Goal: Information Seeking & Learning: Find specific fact

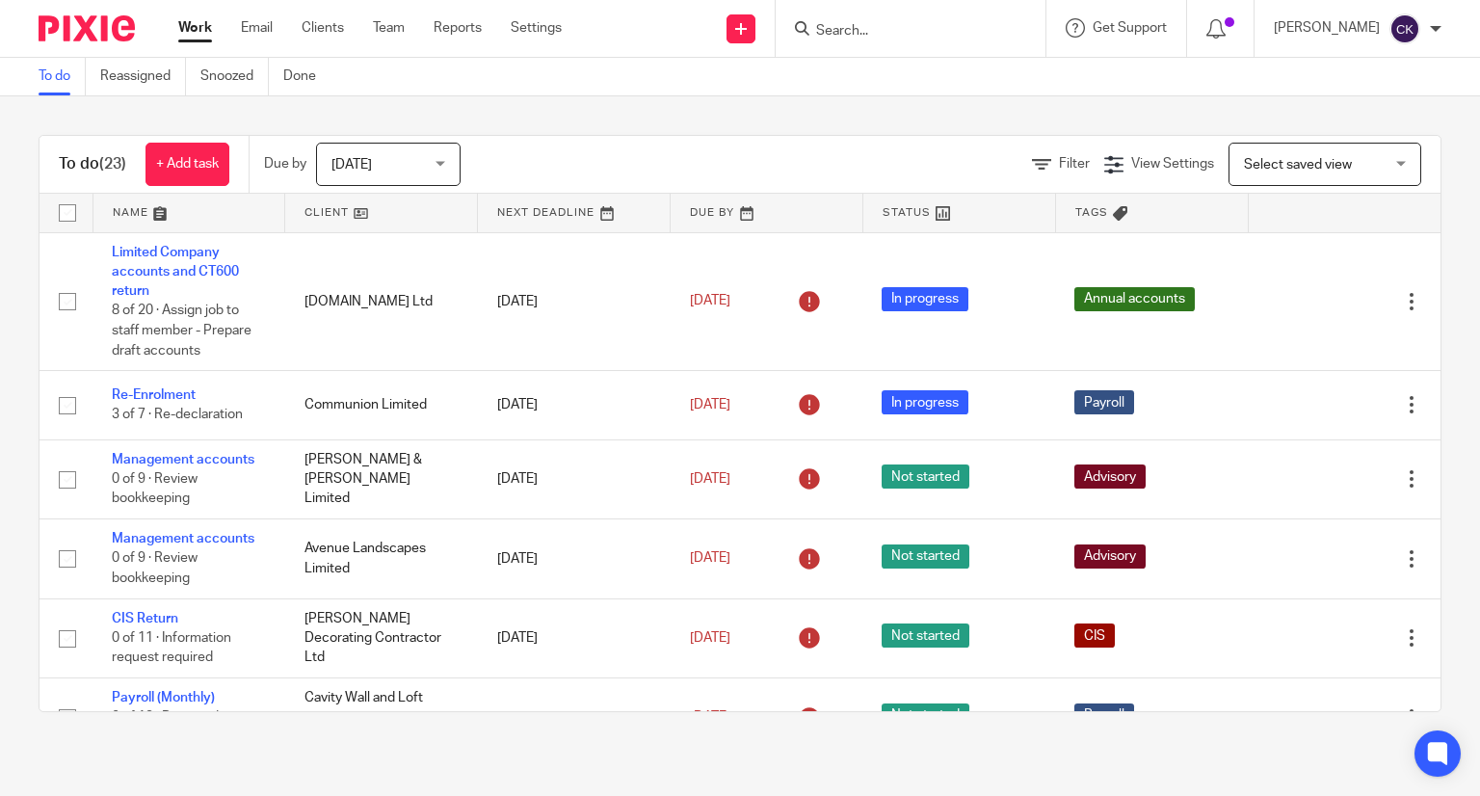
click at [845, 28] on input "Search" at bounding box center [900, 31] width 173 height 17
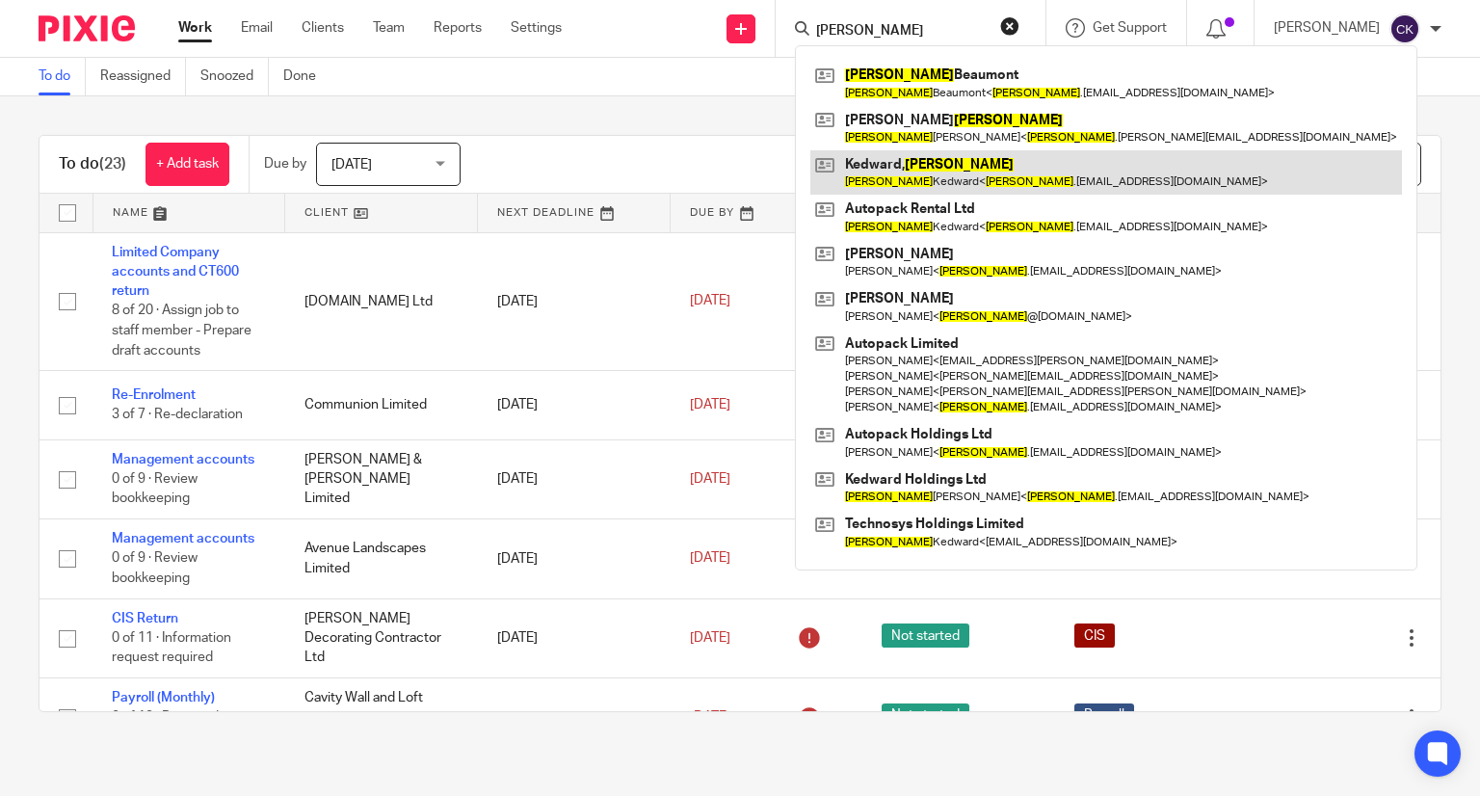
type input "wayne"
click at [894, 160] on link at bounding box center [1105, 172] width 591 height 44
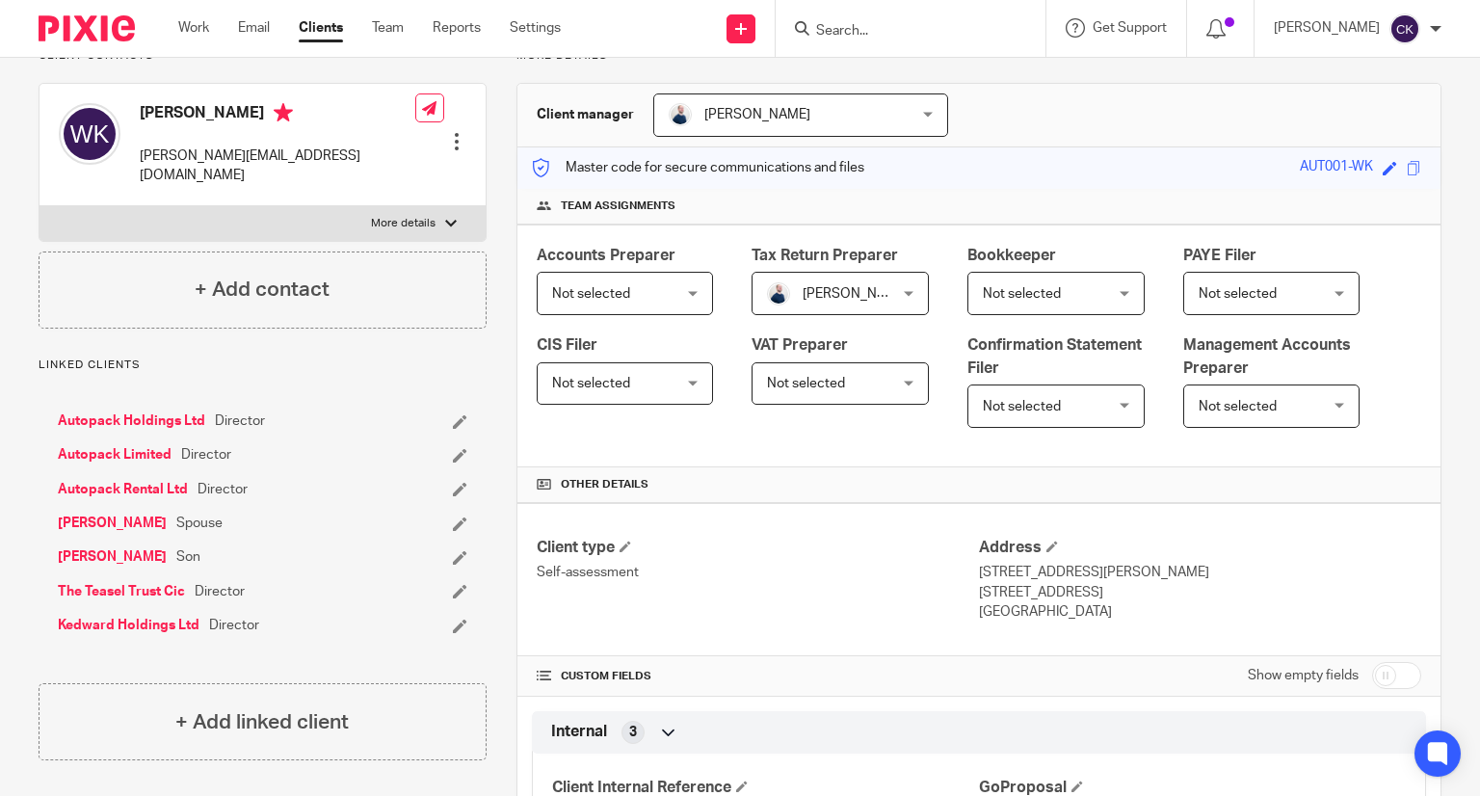
scroll to position [152, 0]
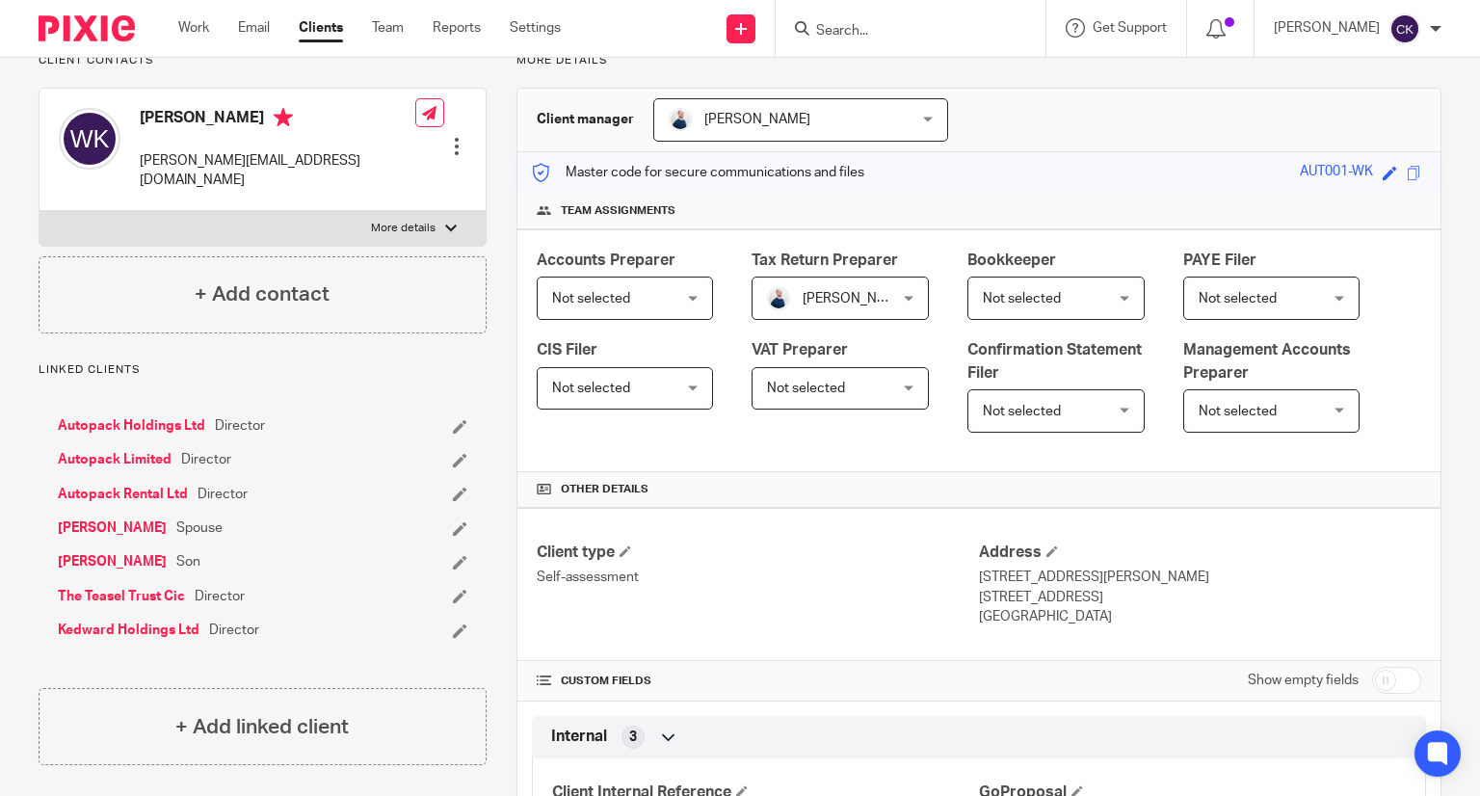
click at [415, 211] on label "More details" at bounding box center [262, 228] width 446 height 35
click at [39, 210] on input "More details" at bounding box center [39, 210] width 1 height 1
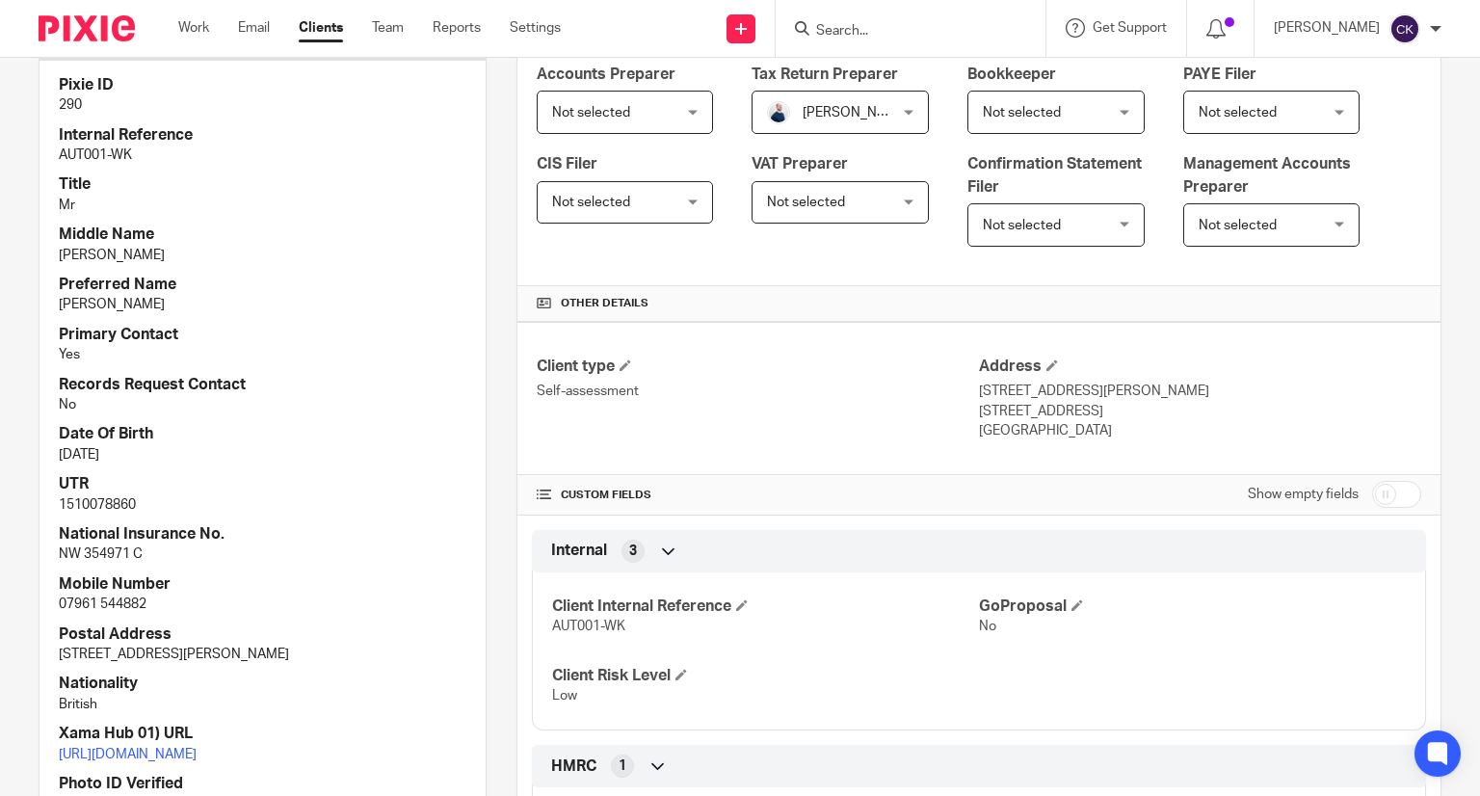
scroll to position [345, 0]
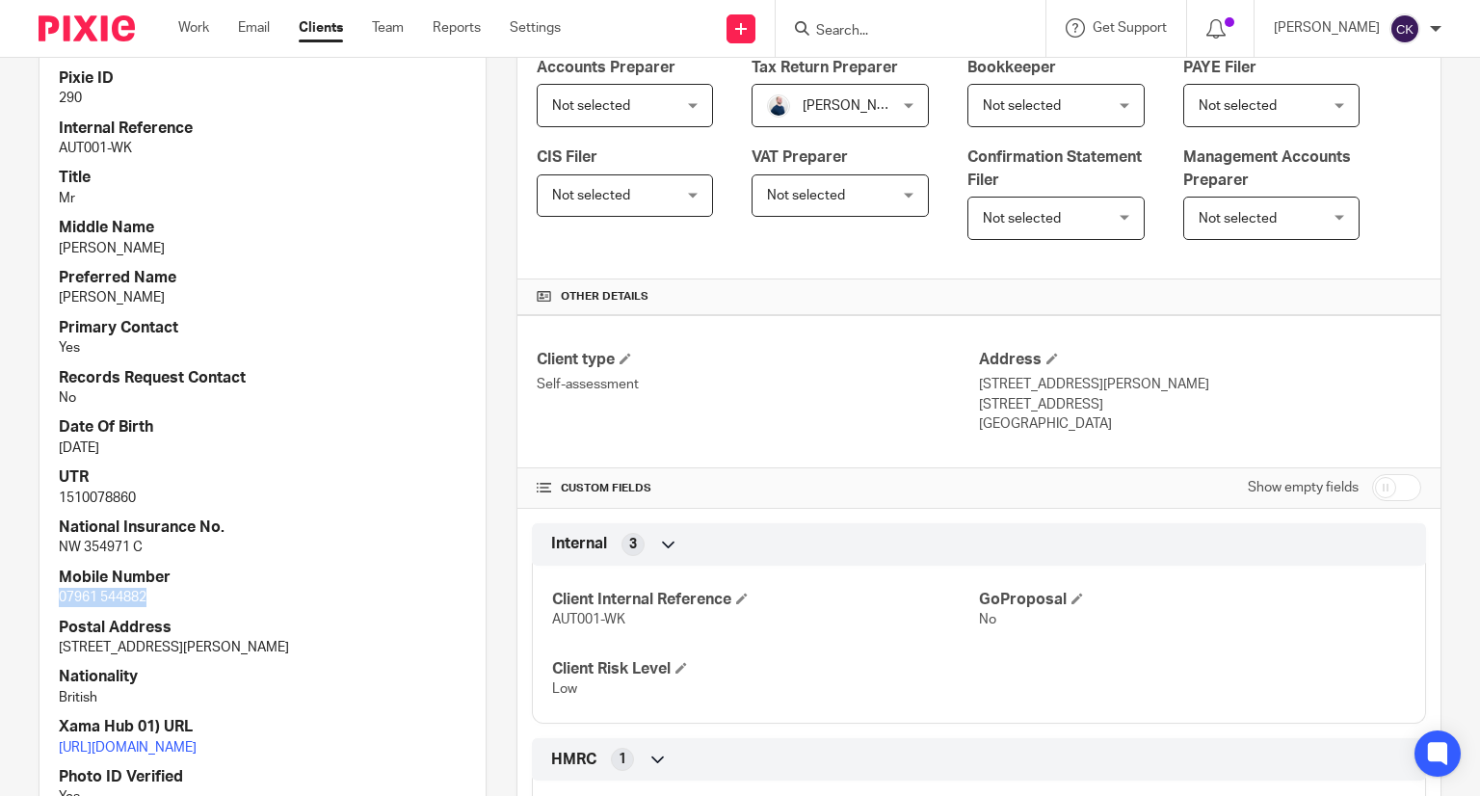
drag, startPoint x: 146, startPoint y: 571, endPoint x: 57, endPoint y: 585, distance: 90.6
click at [57, 585] on div "Pixie ID 290 Internal Reference AUT001-WK Title Mr Middle Name Gary Preferred N…" at bounding box center [262, 462] width 446 height 819
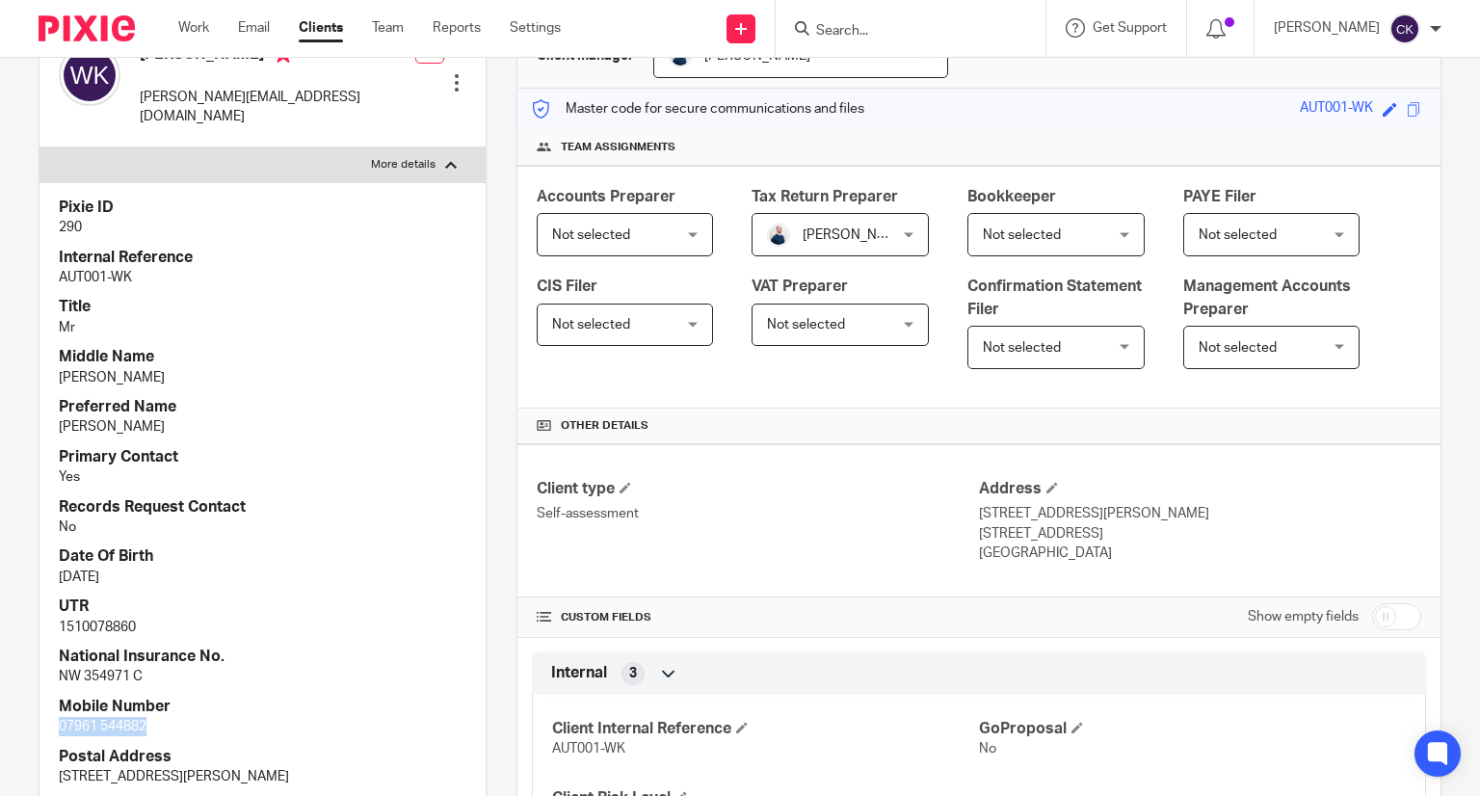
scroll to position [0, 0]
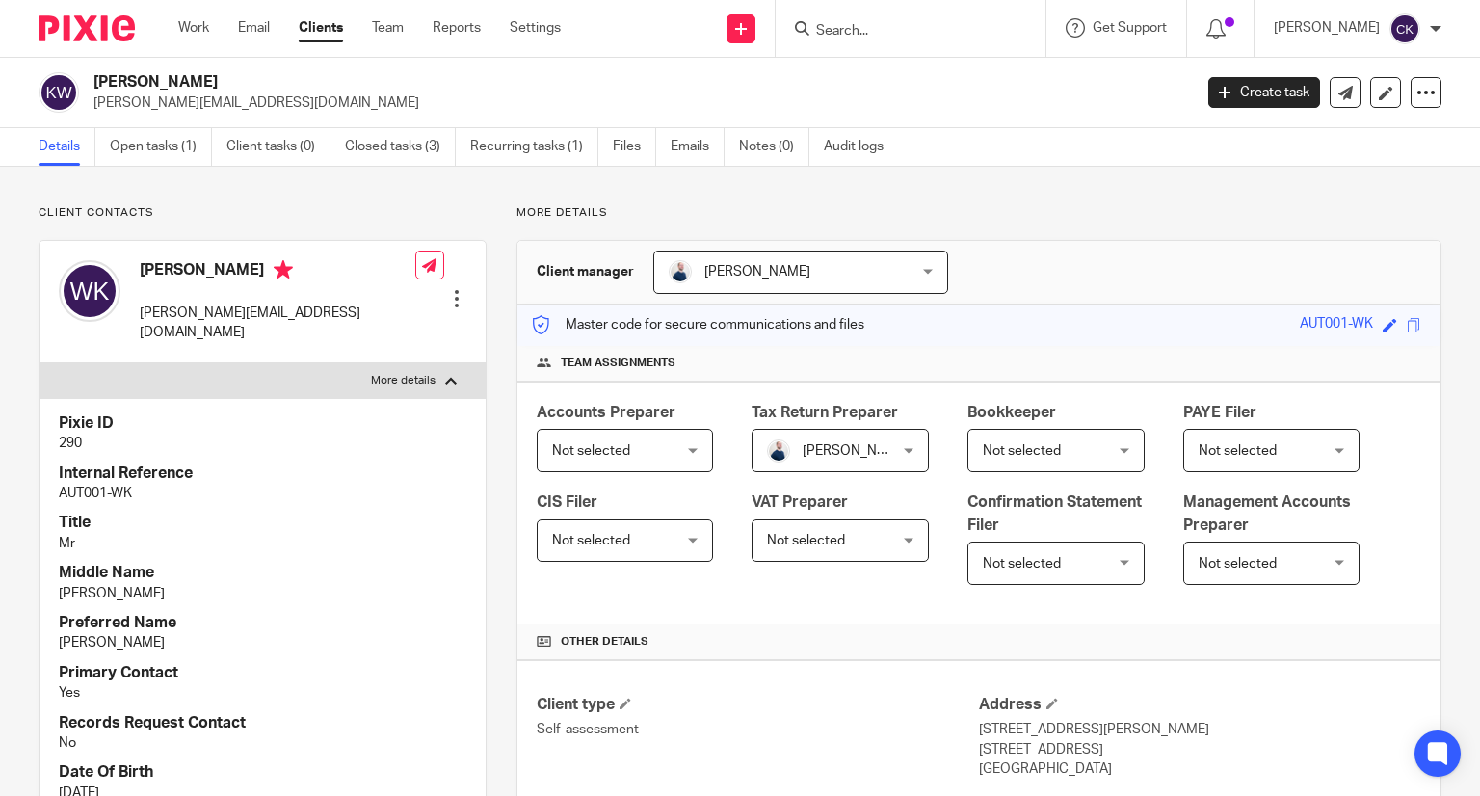
click at [435, 369] on label "More details" at bounding box center [262, 380] width 446 height 35
click at [39, 363] on input "More details" at bounding box center [39, 362] width 1 height 1
checkbox input "false"
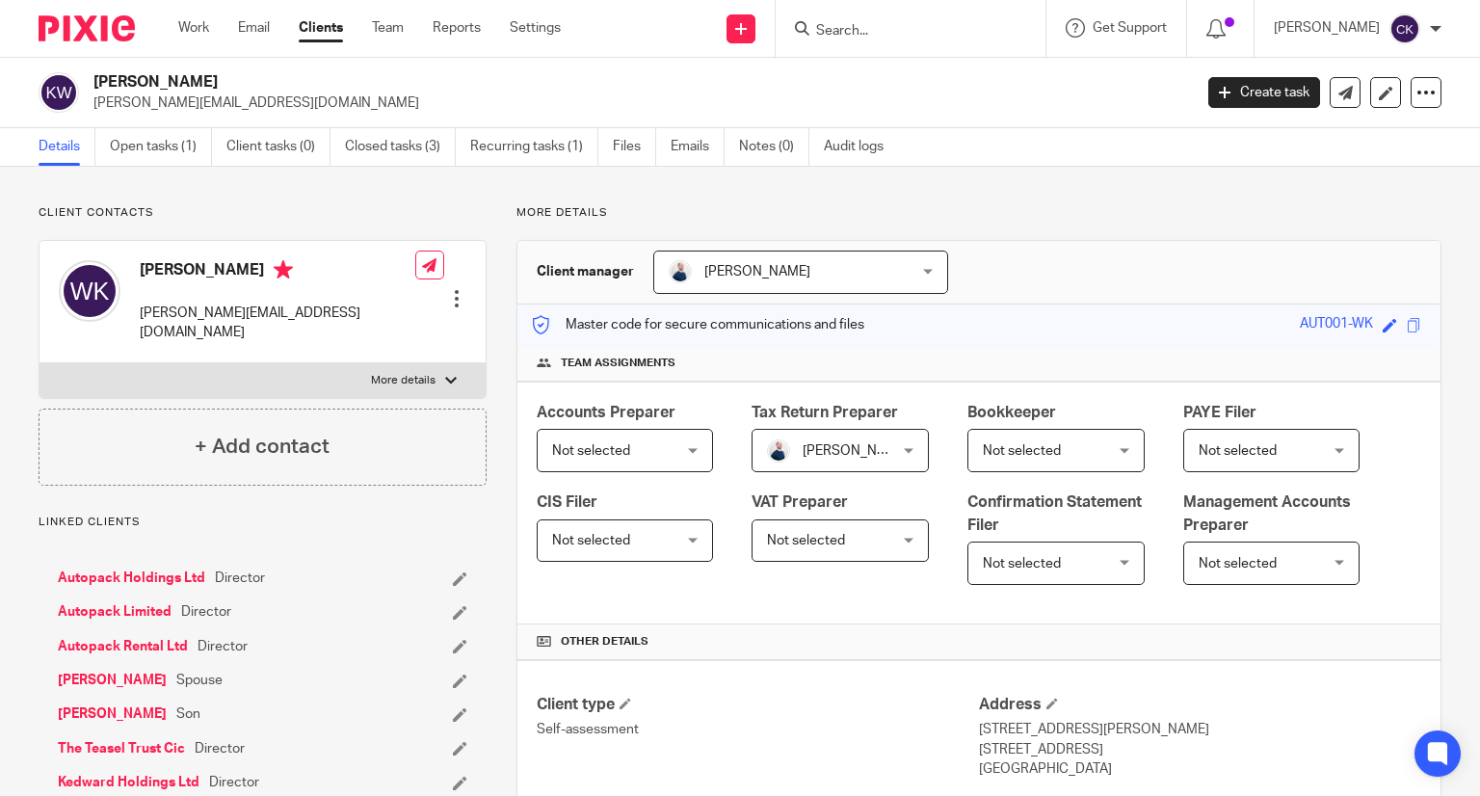
click at [131, 602] on link "Autopack Limited" at bounding box center [115, 611] width 114 height 19
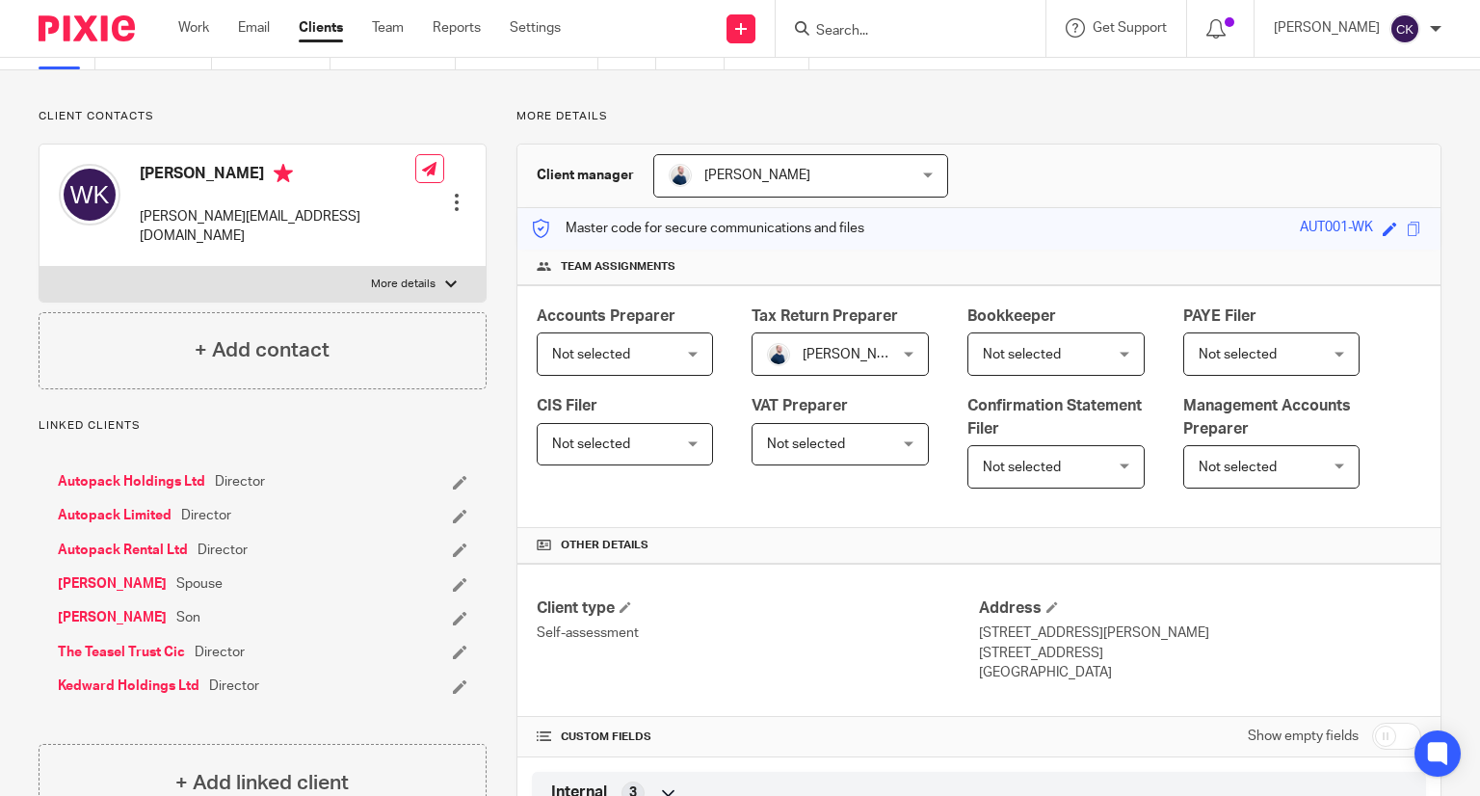
click at [923, 27] on input "Search" at bounding box center [900, 31] width 173 height 17
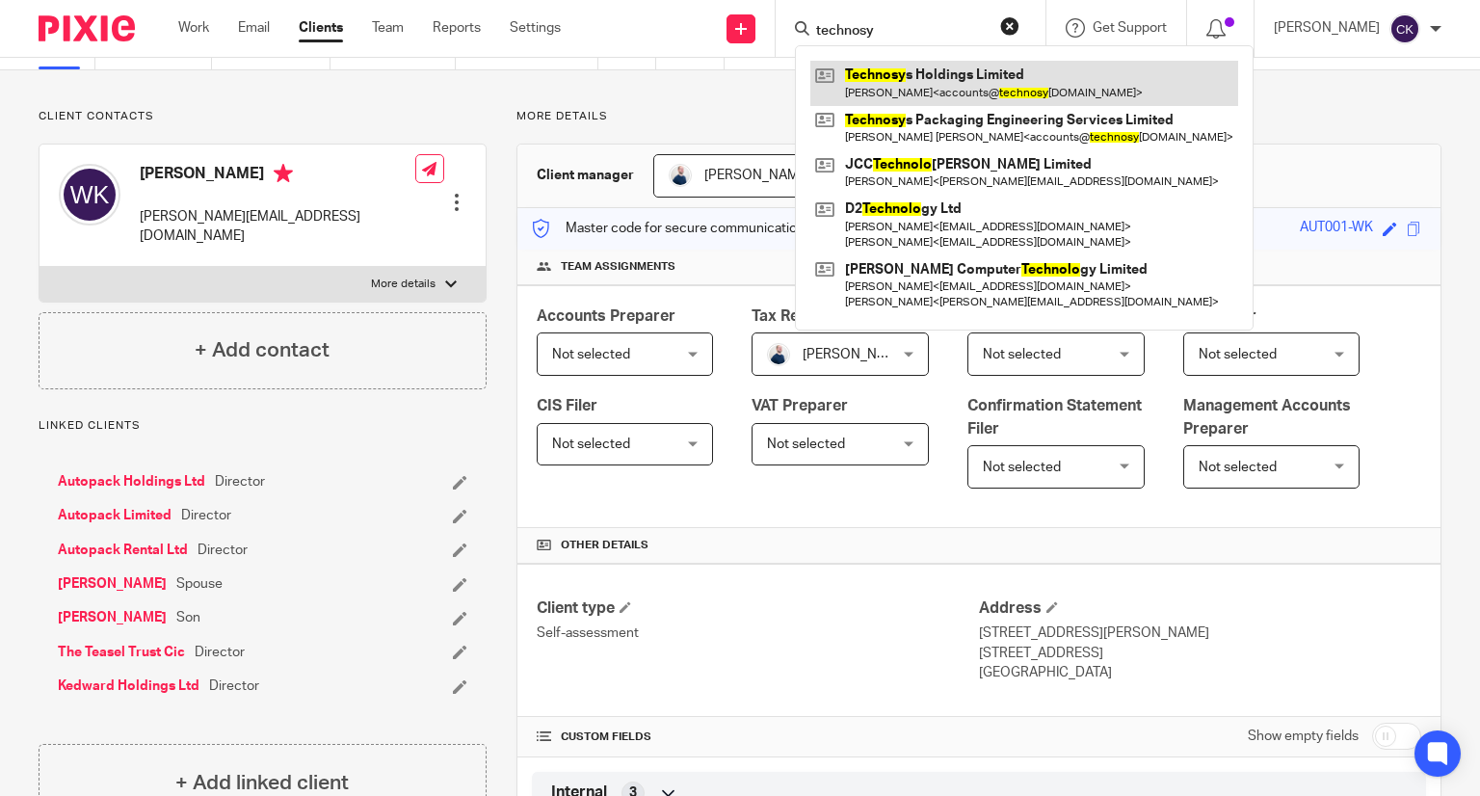
type input "technosy"
click at [928, 67] on link at bounding box center [1024, 83] width 428 height 44
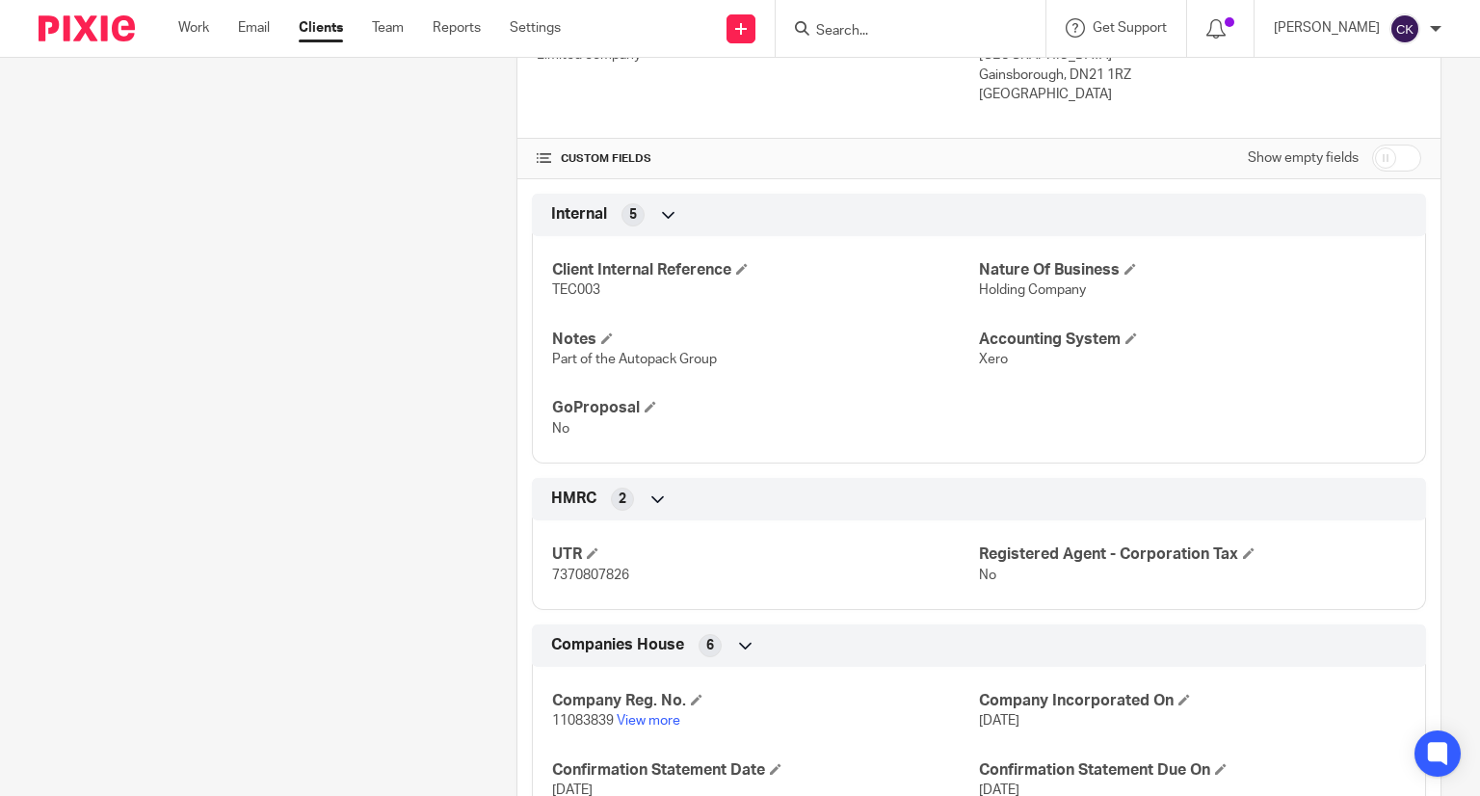
scroll to position [963, 0]
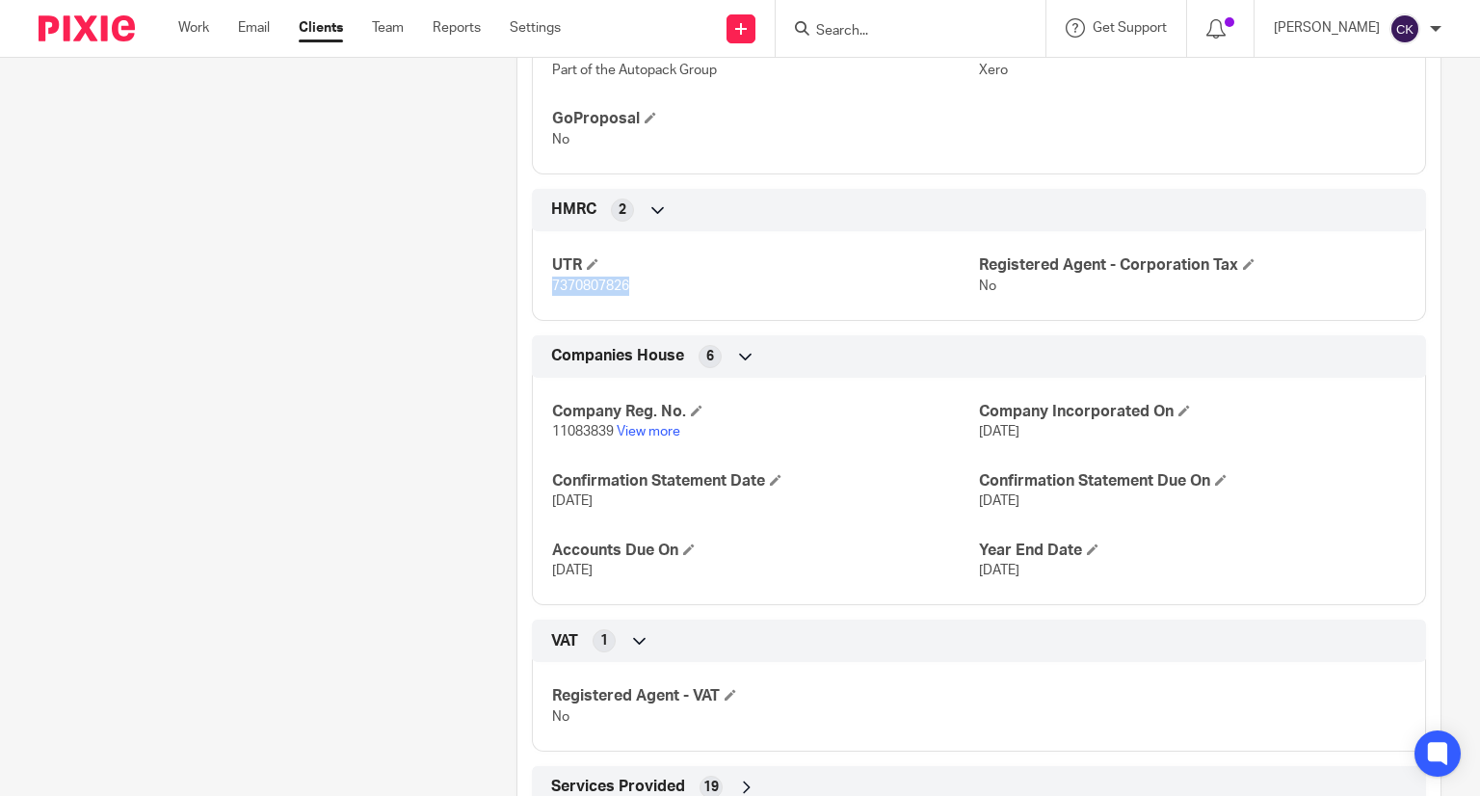
drag, startPoint x: 627, startPoint y: 282, endPoint x: 544, endPoint y: 275, distance: 83.1
click at [544, 275] on div "UTR 7370807826 Registered Agent - Corporation Tax No" at bounding box center [979, 269] width 894 height 104
copy span "7370807826"
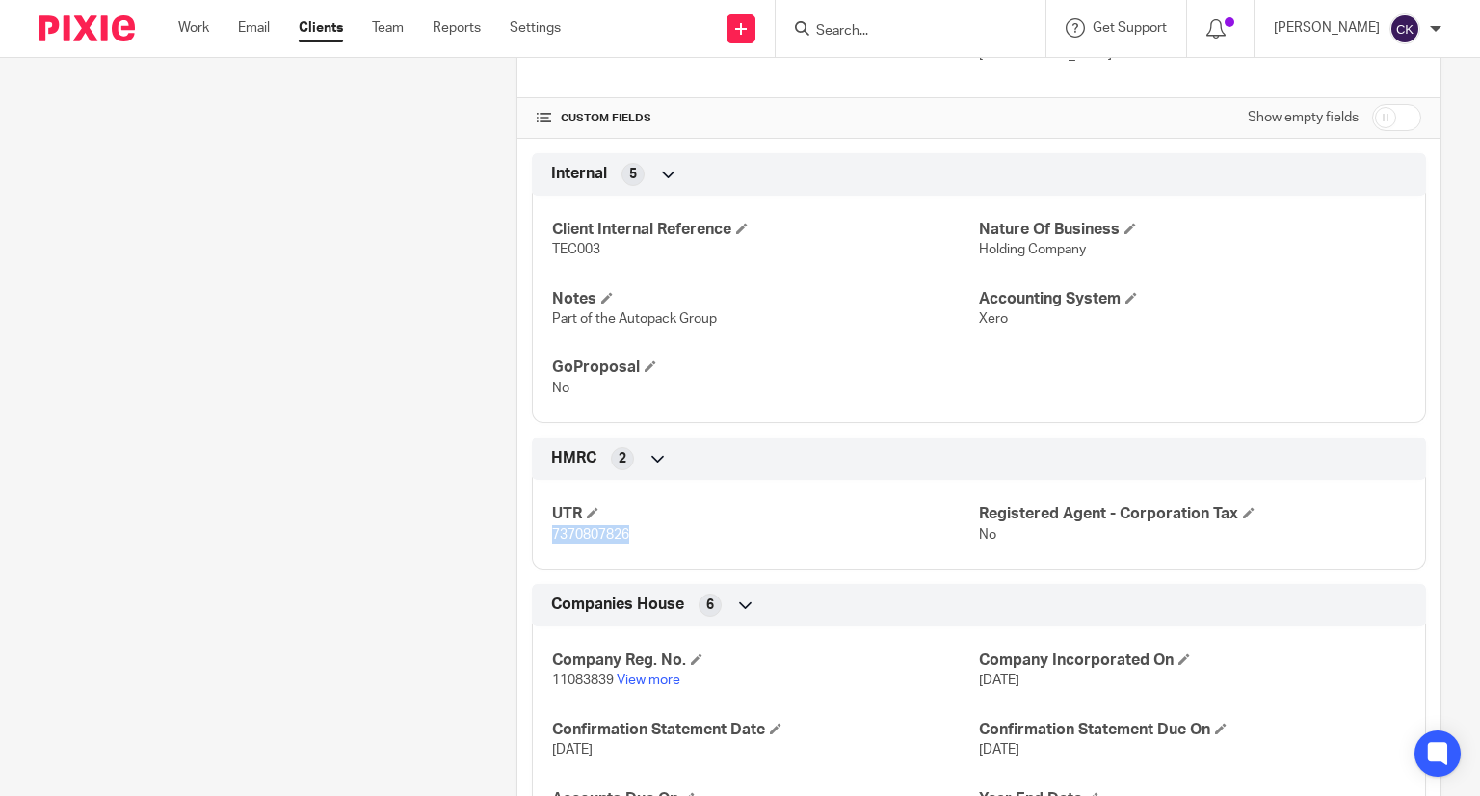
scroll to position [482, 0]
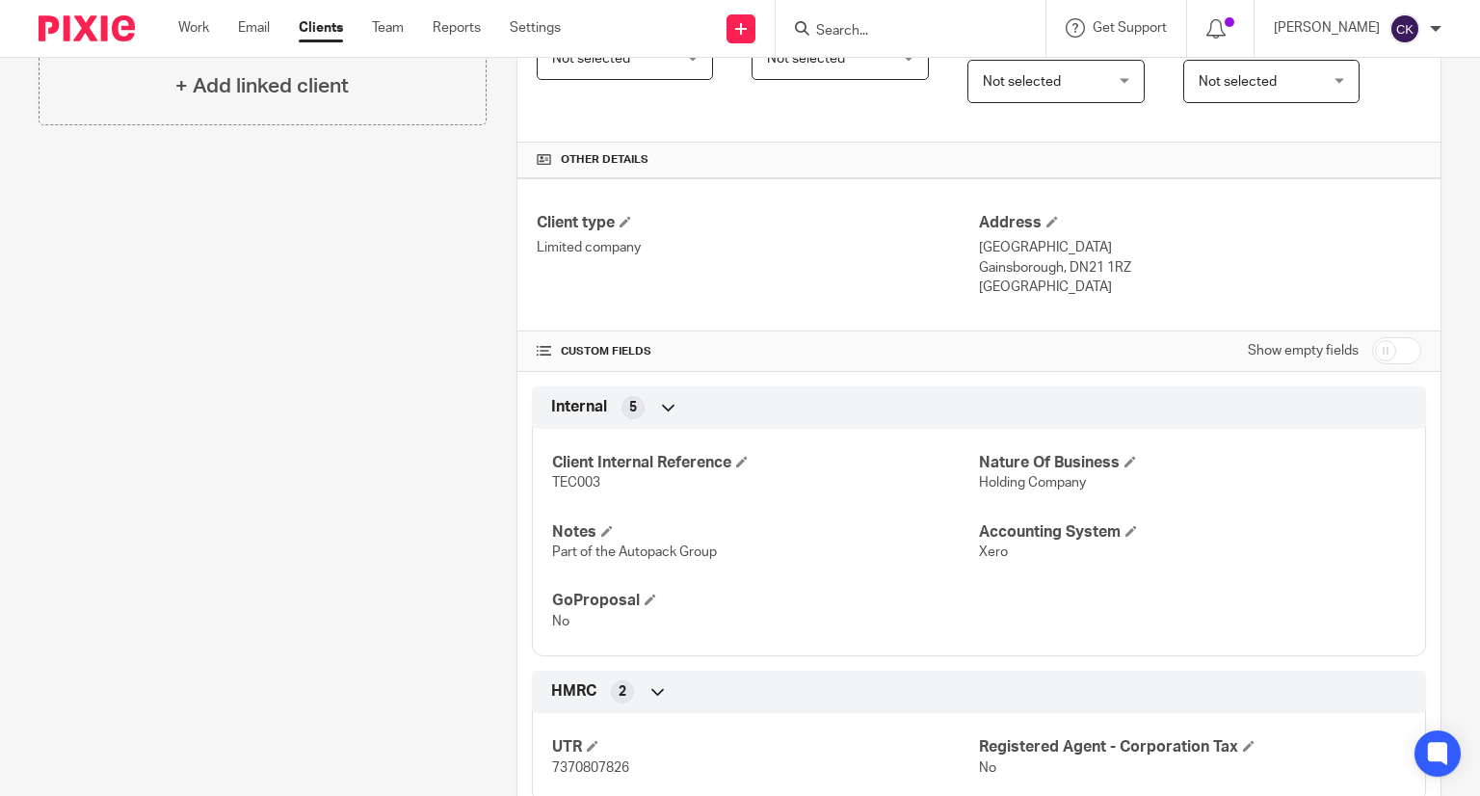
click at [843, 20] on form at bounding box center [916, 28] width 205 height 24
click at [852, 23] on input "Search" at bounding box center [900, 31] width 173 height 17
drag, startPoint x: 917, startPoint y: 32, endPoint x: 859, endPoint y: 36, distance: 57.9
click at [859, 36] on input "gainsborough" at bounding box center [900, 31] width 173 height 17
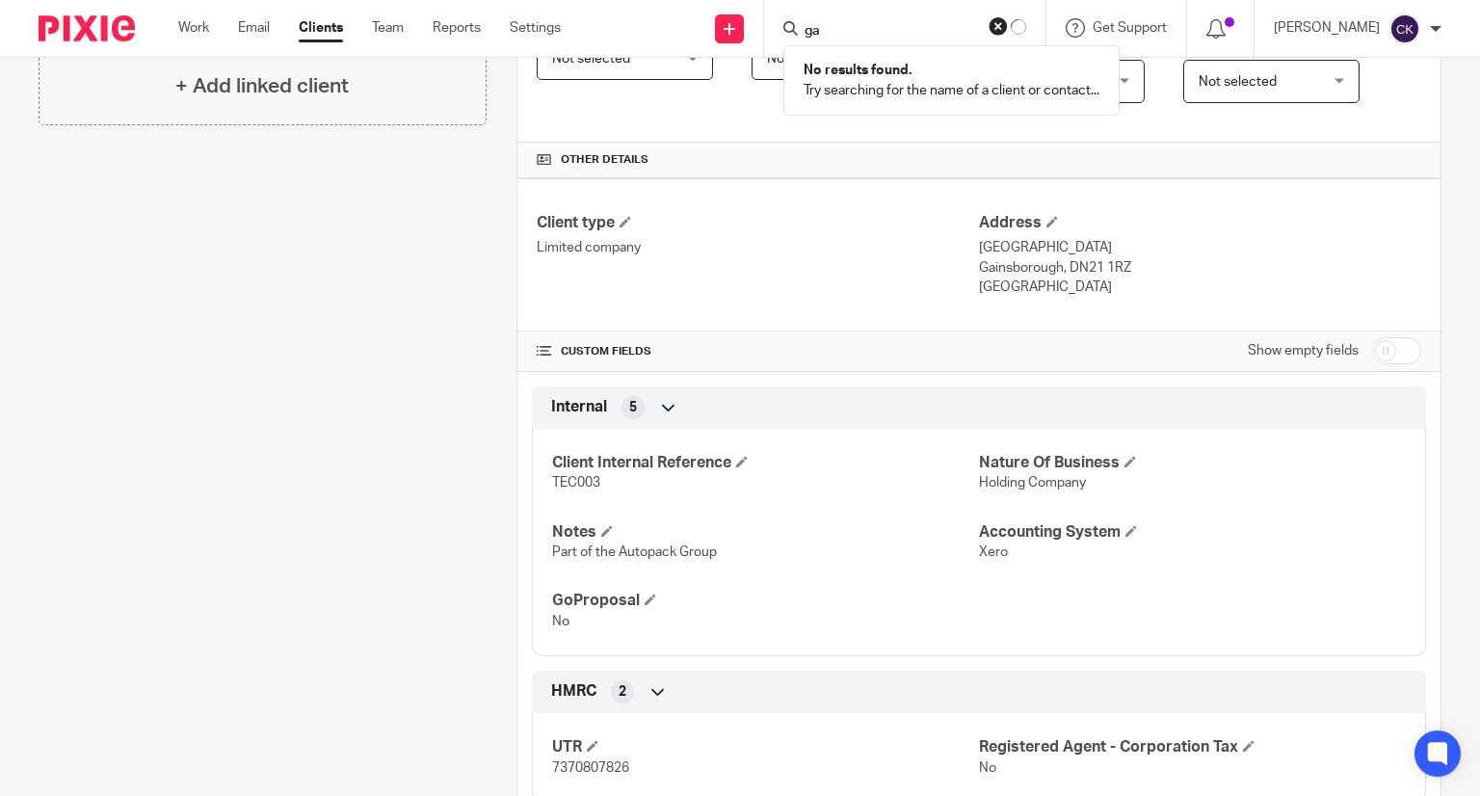
type input "g"
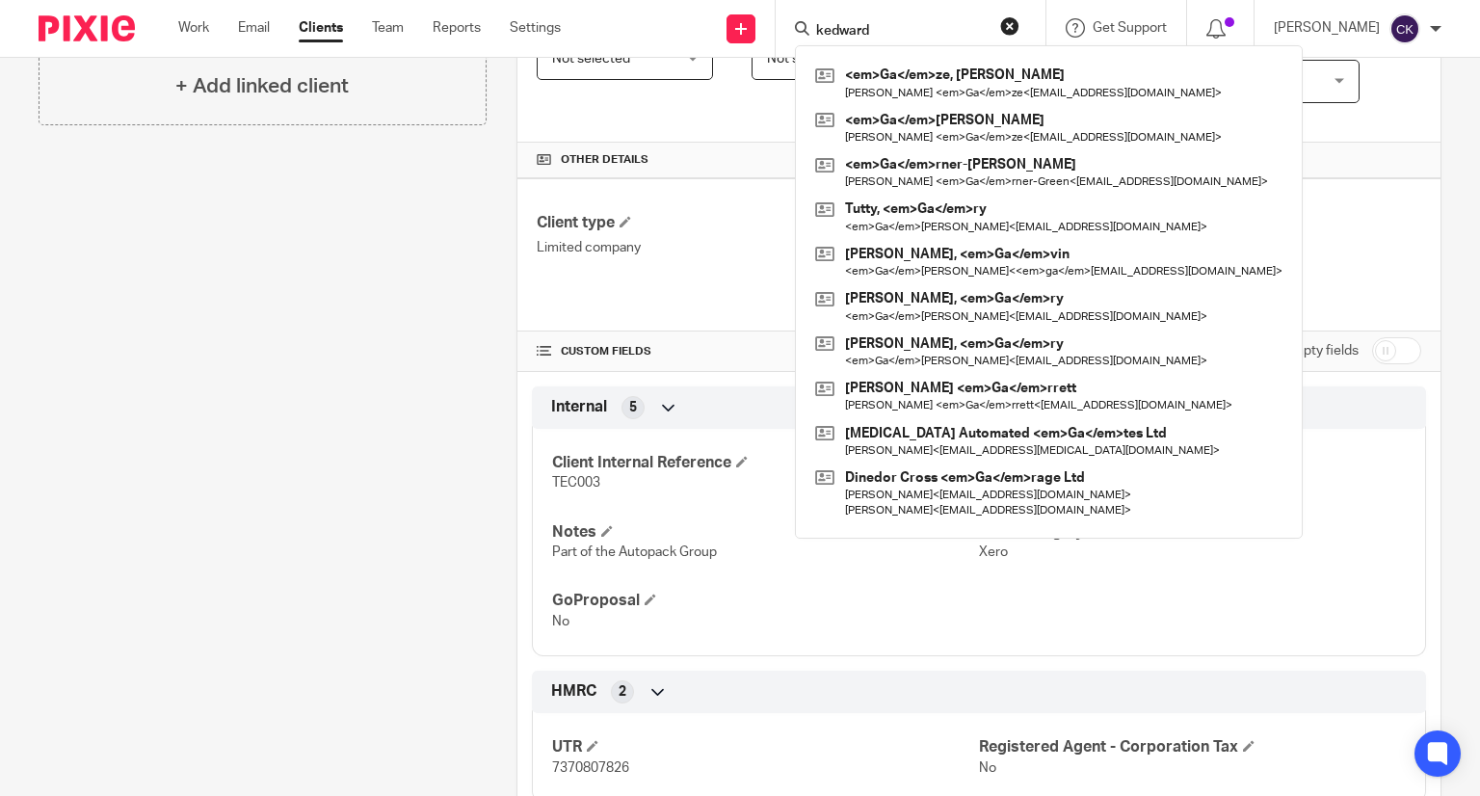
type input "kedward"
click at [1036, 32] on div "kedward <em>Ga</em>ze, Sharon Sharon <em>Ga</em>ze < info@anubis.uk.com > <em>G…" at bounding box center [910, 28] width 270 height 57
click at [1019, 34] on button "reset" at bounding box center [1009, 25] width 19 height 19
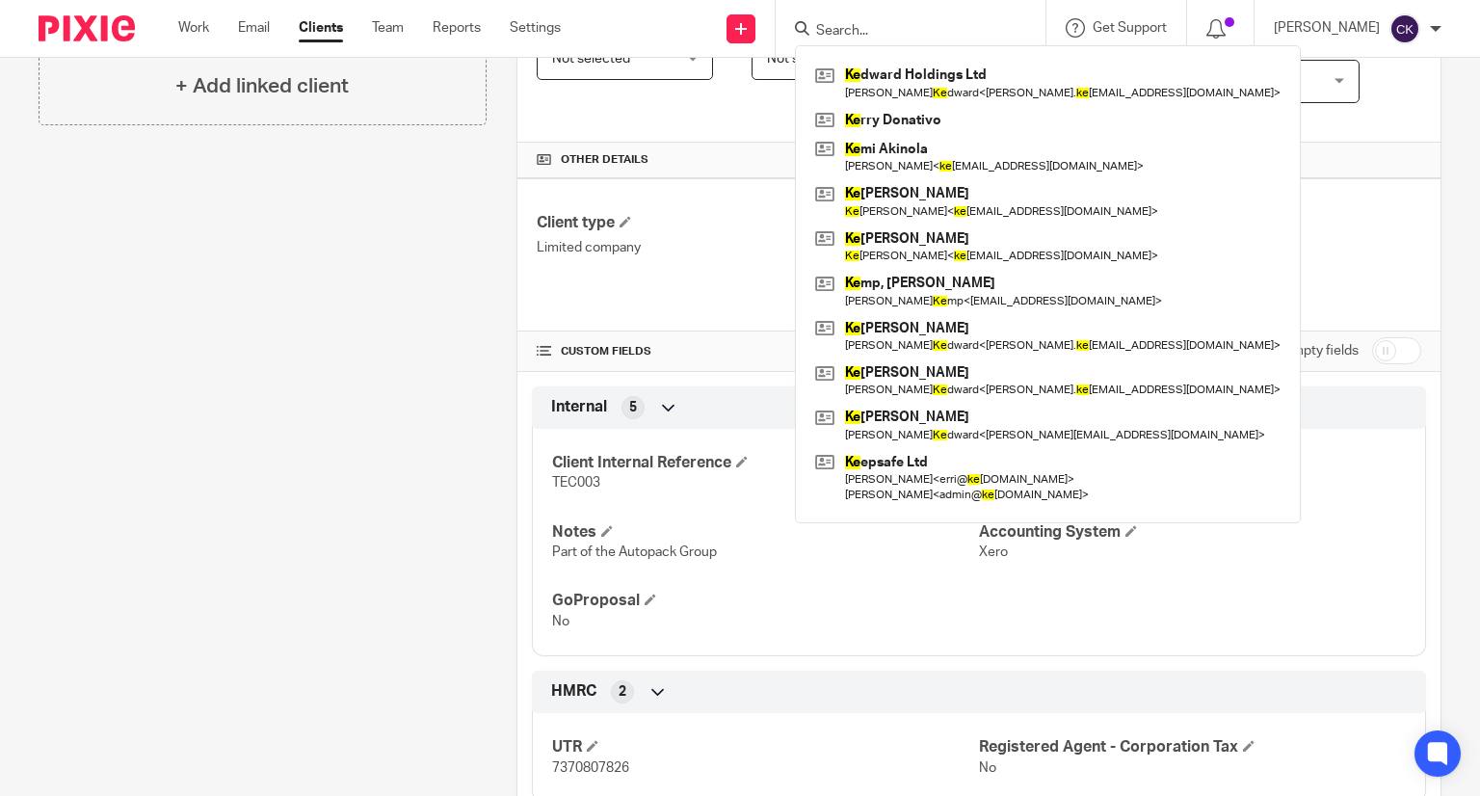
click at [938, 9] on div "Ke dward Holdings Ltd Wayne Gary Ke dward < wayne. ke dward@auto-pack.co.uk > K…" at bounding box center [910, 28] width 270 height 57
click at [942, 28] on input "Search" at bounding box center [900, 31] width 173 height 17
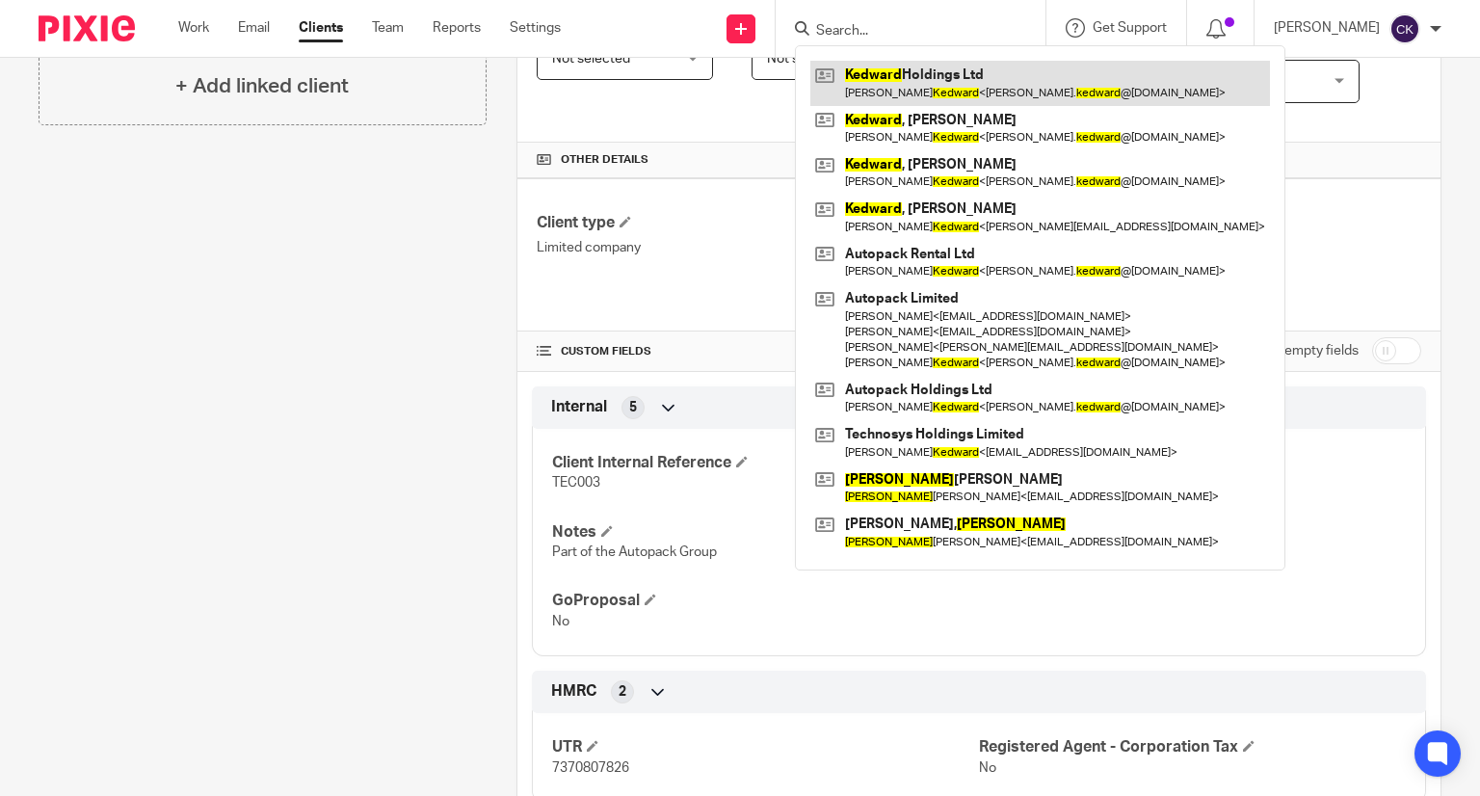
click at [956, 69] on link at bounding box center [1039, 83] width 459 height 44
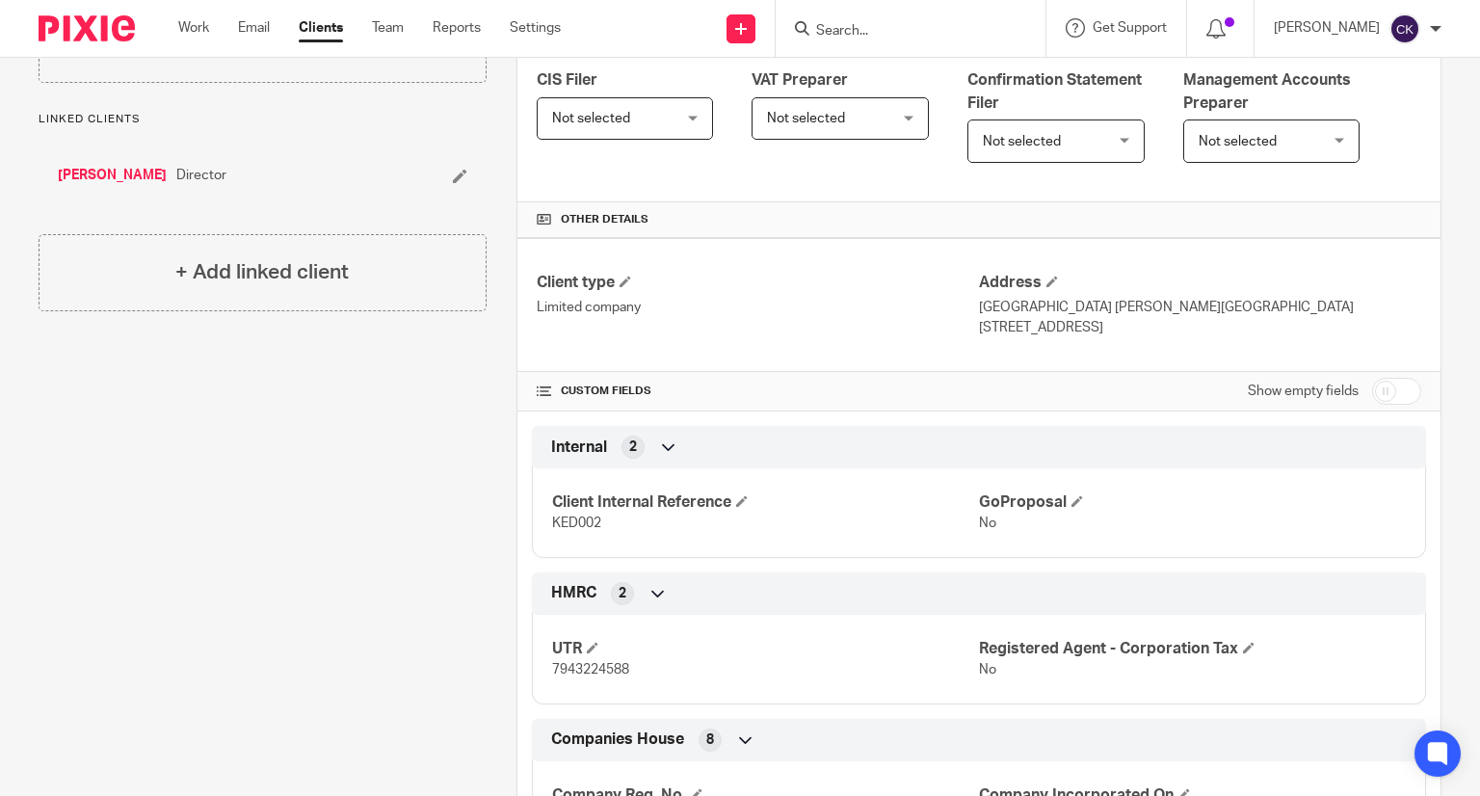
scroll to position [674, 0]
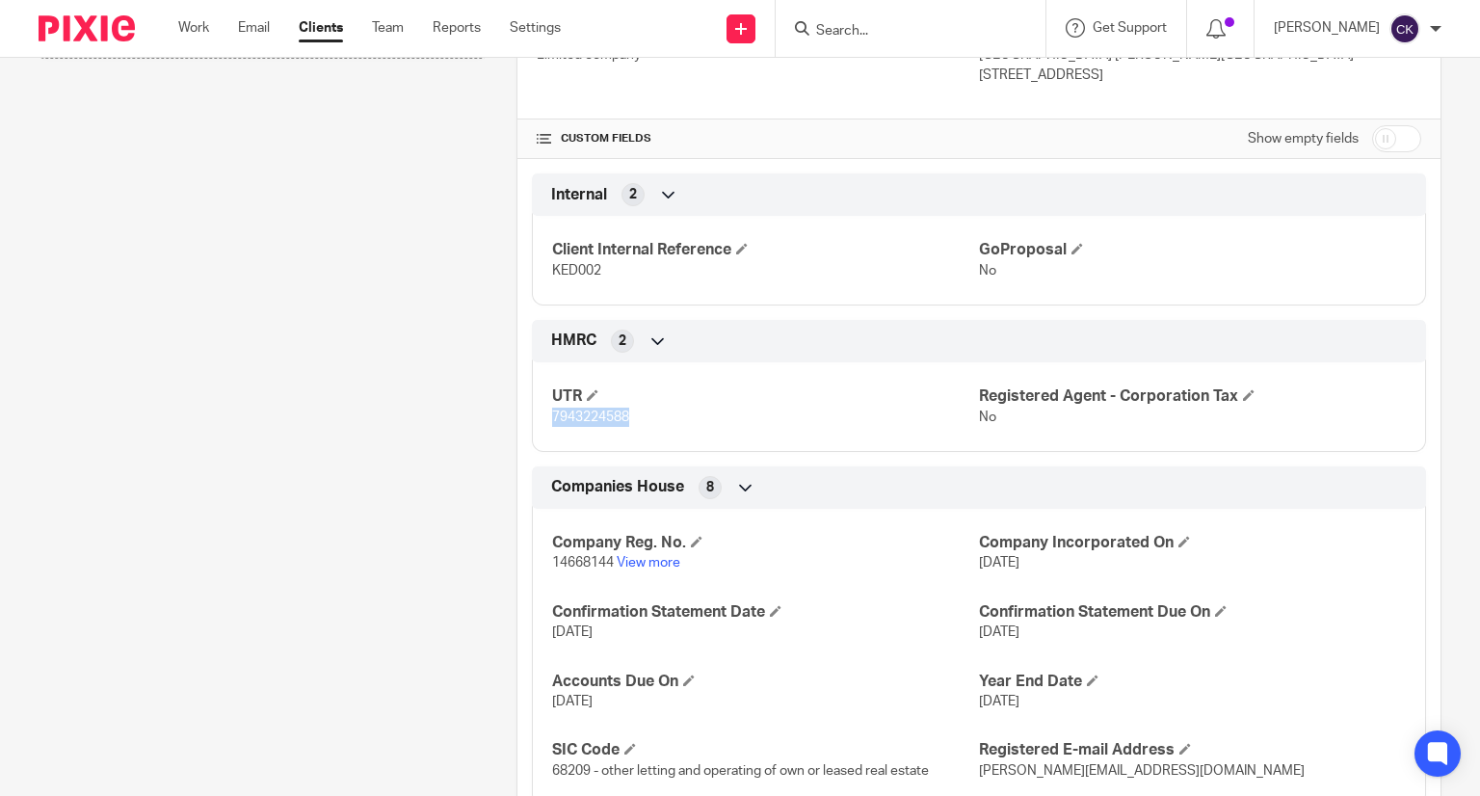
drag, startPoint x: 642, startPoint y: 421, endPoint x: 527, endPoint y: 428, distance: 114.8
